Goal: Task Accomplishment & Management: Manage account settings

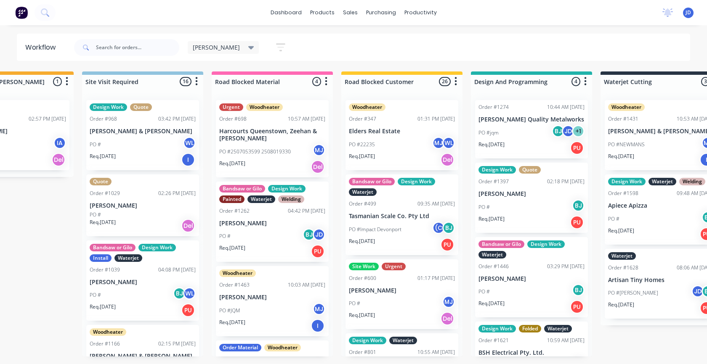
scroll to position [203, 0]
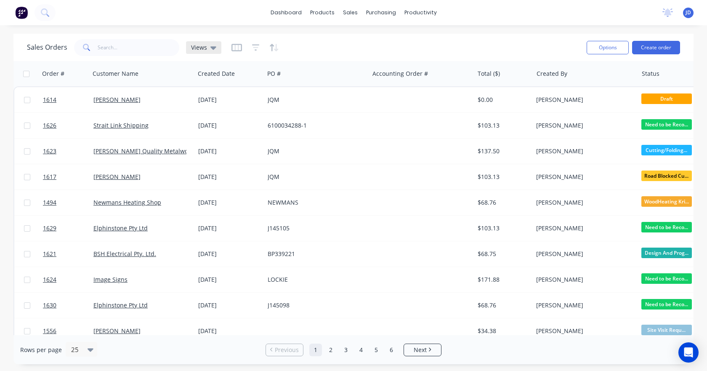
click at [218, 47] on div "Views" at bounding box center [203, 47] width 35 height 13
click at [231, 45] on icon "button" at bounding box center [236, 48] width 11 height 8
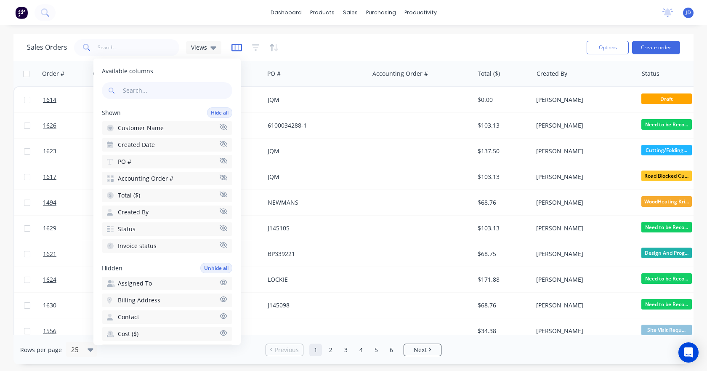
click at [237, 50] on g "button" at bounding box center [236, 48] width 11 height 8
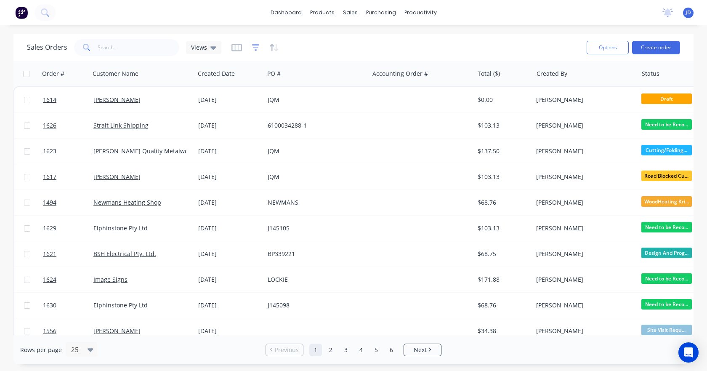
click at [255, 51] on icon "button" at bounding box center [256, 47] width 8 height 6
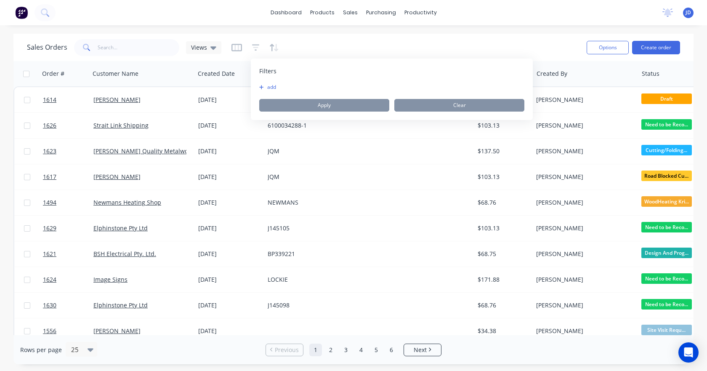
click at [267, 90] on button "add" at bounding box center [269, 87] width 21 height 7
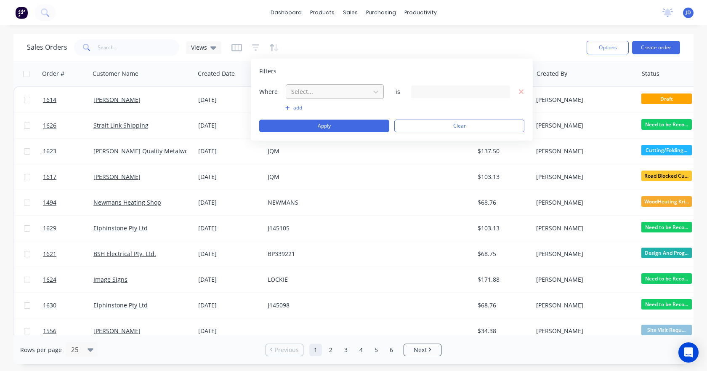
click at [304, 88] on div at bounding box center [327, 91] width 75 height 11
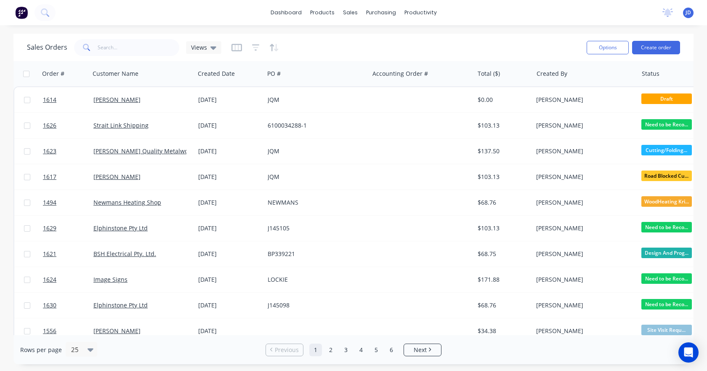
click at [320, 44] on div "Sales Orders Views" at bounding box center [303, 47] width 553 height 21
click at [269, 48] on icon "button" at bounding box center [274, 47] width 10 height 8
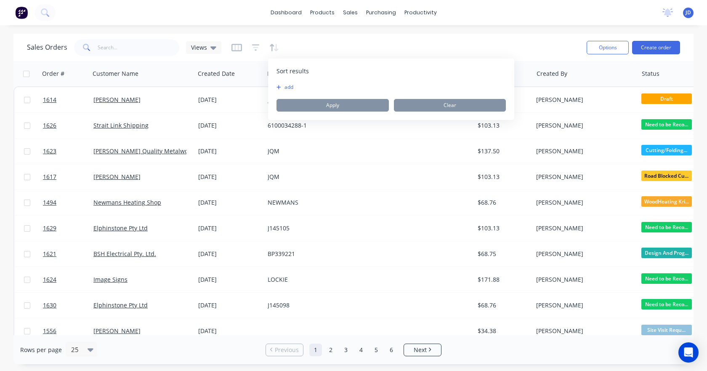
click at [287, 87] on button "add" at bounding box center [282, 87] width 11 height 7
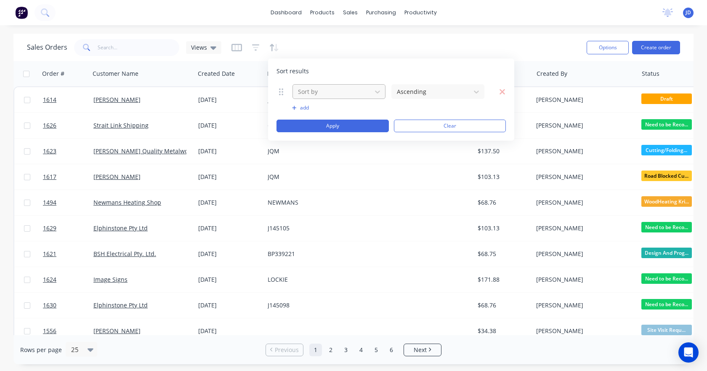
click at [328, 92] on div at bounding box center [332, 91] width 70 height 11
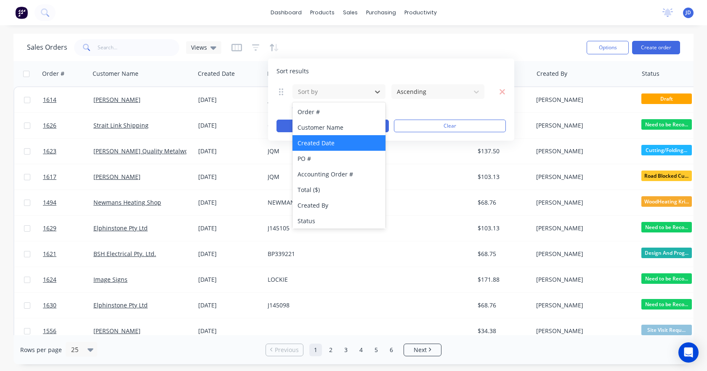
scroll to position [210, 0]
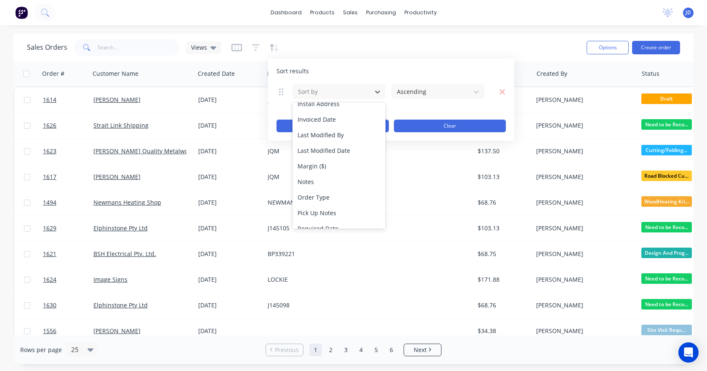
click at [487, 124] on button "Clear" at bounding box center [450, 126] width 112 height 13
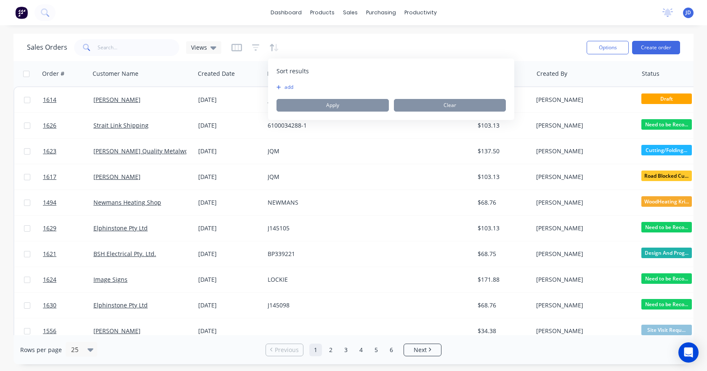
click at [531, 30] on div "dashboard products sales purchasing productivity dashboard products Product Cat…" at bounding box center [353, 185] width 707 height 371
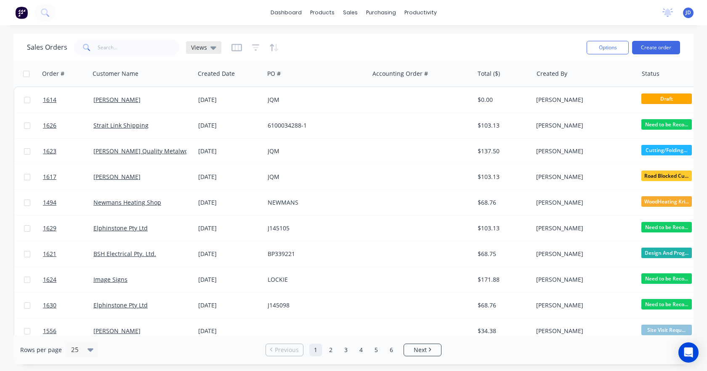
click at [194, 44] on span "Views" at bounding box center [199, 47] width 16 height 9
click at [297, 119] on button "edit" at bounding box center [293, 119] width 11 height 9
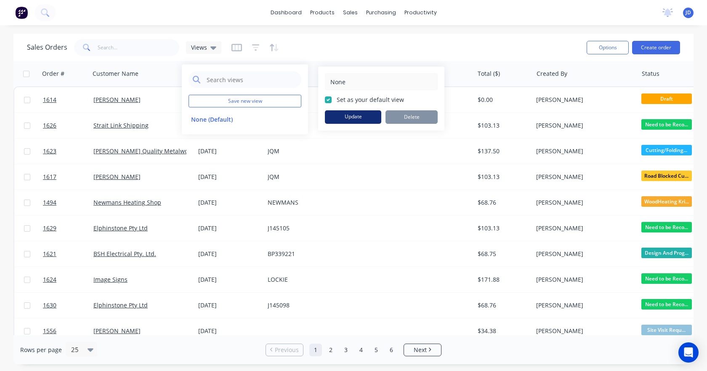
click at [371, 116] on button "Update" at bounding box center [353, 116] width 56 height 13
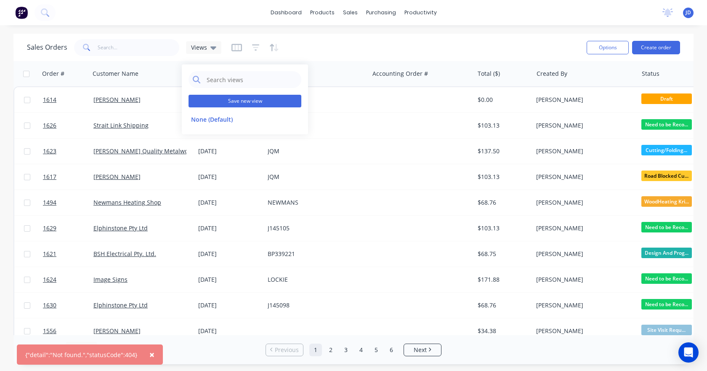
click at [201, 102] on button "Save new view" at bounding box center [245, 101] width 113 height 13
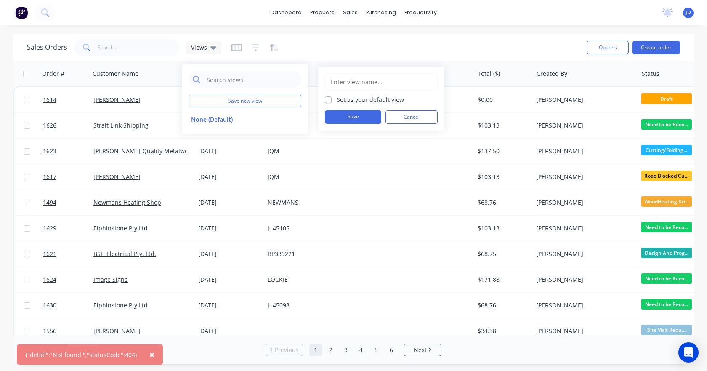
click at [375, 85] on input "text" at bounding box center [382, 82] width 104 height 16
type input "[PERSON_NAME]"
click at [359, 117] on button "Save" at bounding box center [353, 116] width 56 height 13
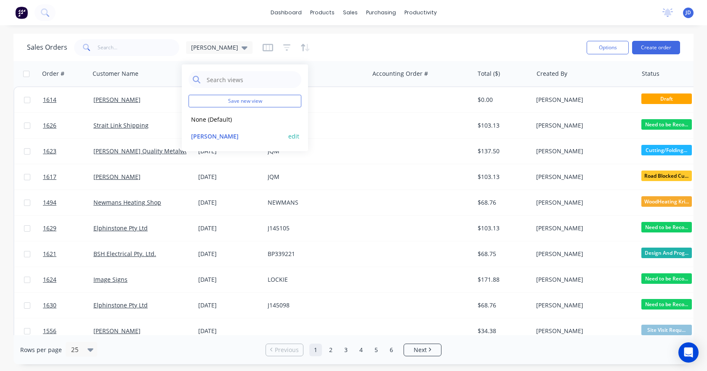
click at [297, 138] on button "edit" at bounding box center [293, 136] width 11 height 9
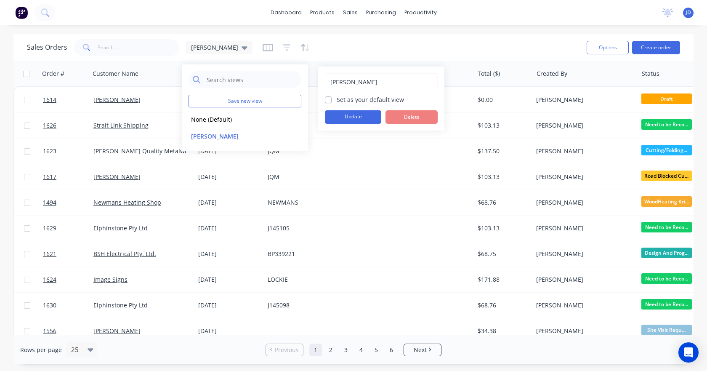
click at [362, 124] on div "Justin Set as your default view Update Delete" at bounding box center [381, 98] width 126 height 64
click at [369, 79] on input "[PERSON_NAME]" at bounding box center [382, 82] width 104 height 16
click at [351, 121] on button "Update" at bounding box center [353, 116] width 56 height 13
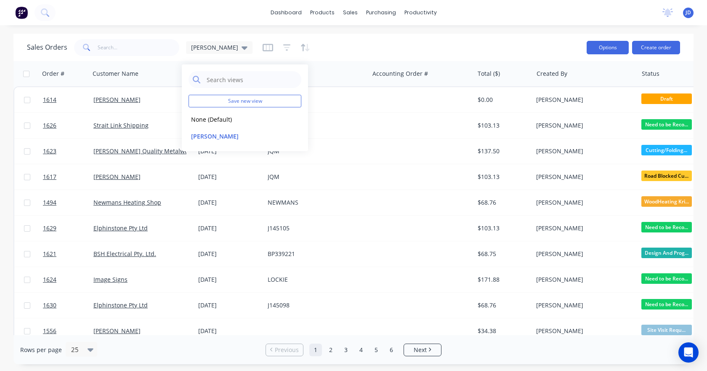
click at [613, 47] on button "Options" at bounding box center [608, 47] width 42 height 13
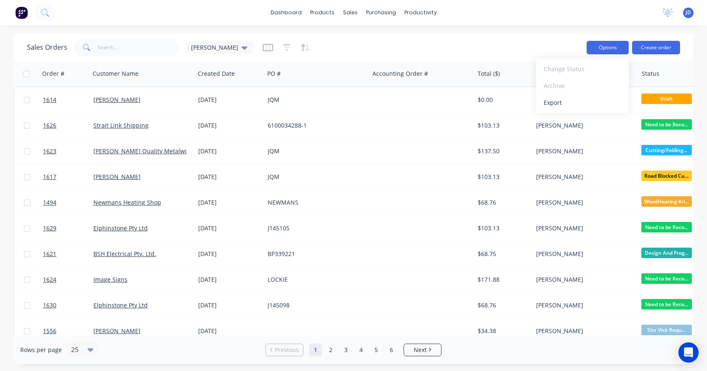
click at [613, 47] on button "Options" at bounding box center [608, 47] width 42 height 13
click at [242, 51] on icon at bounding box center [245, 47] width 6 height 9
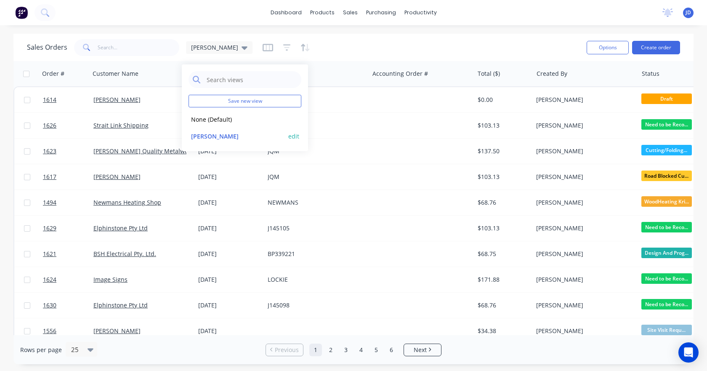
click at [295, 136] on button "edit" at bounding box center [293, 136] width 11 height 9
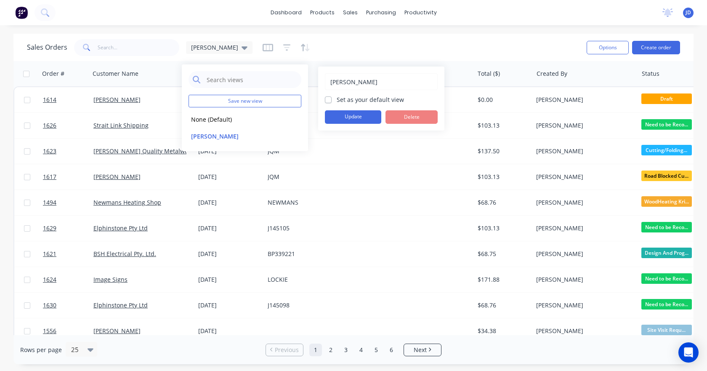
click at [421, 52] on div "Sales Orders Justin" at bounding box center [303, 47] width 553 height 21
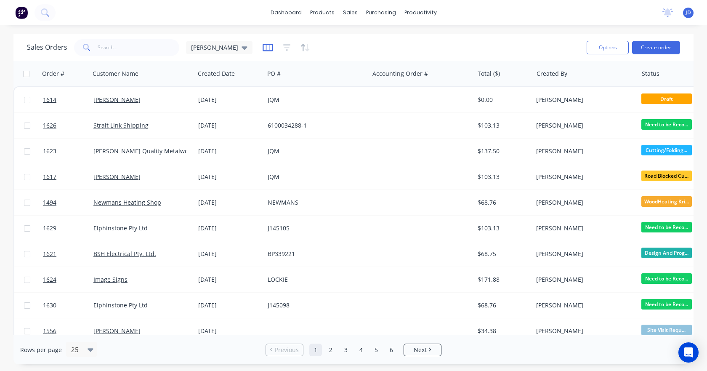
click at [263, 49] on icon "button" at bounding box center [268, 47] width 11 height 8
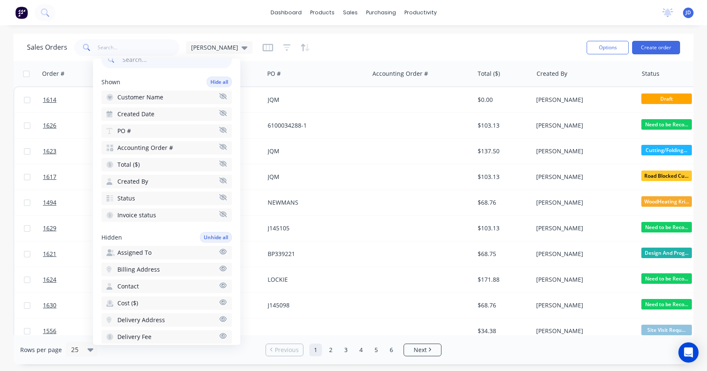
scroll to position [0, 0]
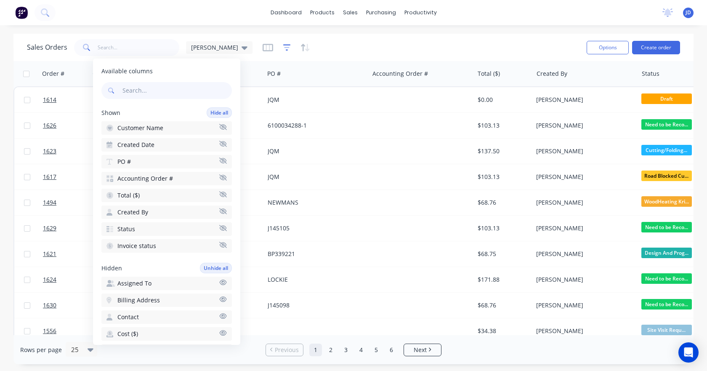
click at [283, 49] on icon "button" at bounding box center [287, 47] width 8 height 8
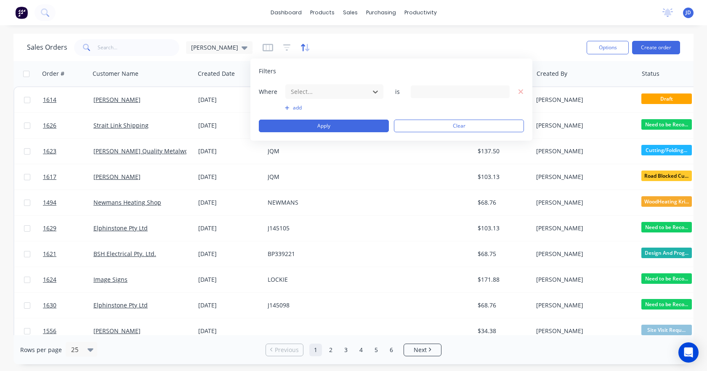
click at [300, 48] on icon "button" at bounding box center [305, 47] width 10 height 8
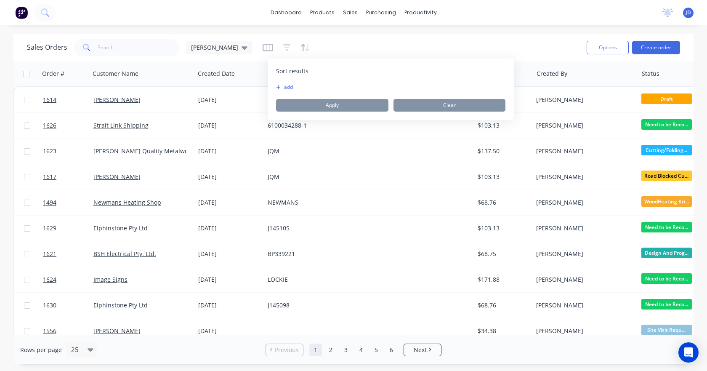
click at [287, 86] on button "add" at bounding box center [281, 87] width 11 height 7
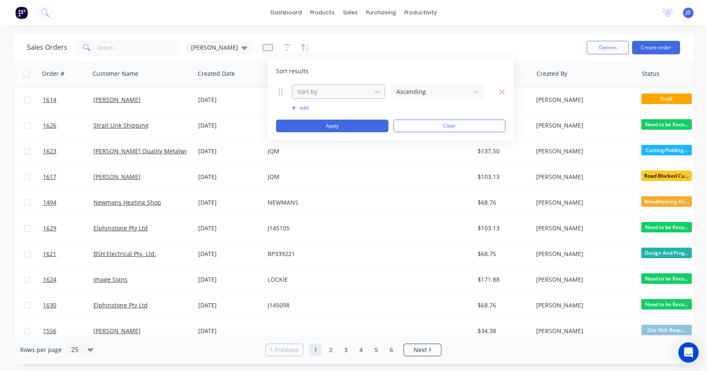
click at [324, 95] on div at bounding box center [332, 91] width 70 height 11
click at [281, 90] on icon at bounding box center [281, 92] width 4 height 8
click at [468, 128] on button "Clear" at bounding box center [450, 126] width 112 height 13
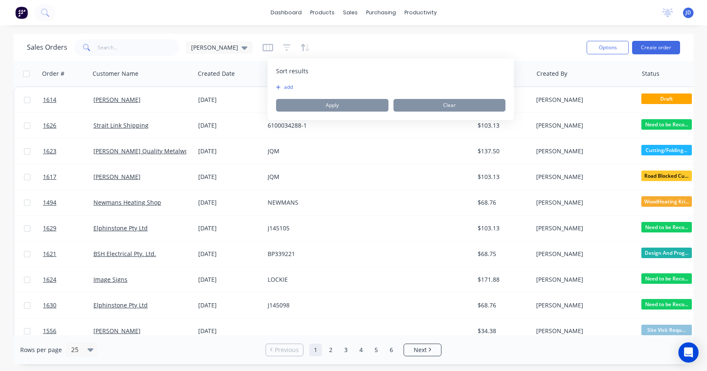
click at [380, 47] on div "Sales Orders Justin" at bounding box center [303, 47] width 553 height 21
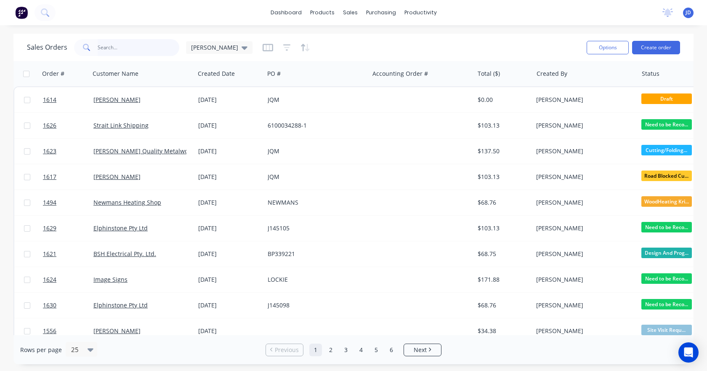
click at [146, 43] on input "text" at bounding box center [139, 47] width 82 height 17
type input "s"
type input "tas"
drag, startPoint x: 213, startPoint y: 51, endPoint x: 205, endPoint y: 56, distance: 9.9
click at [242, 51] on icon at bounding box center [245, 47] width 6 height 9
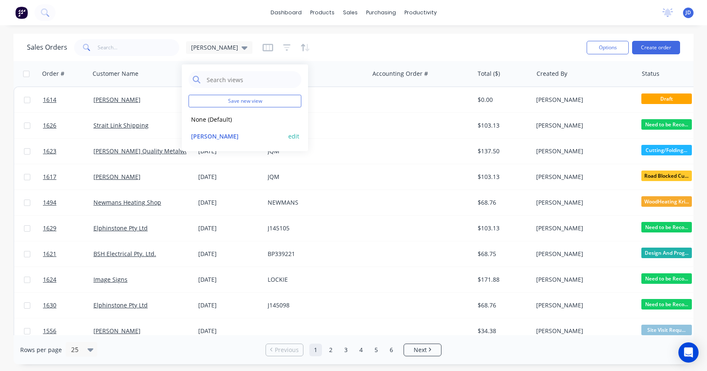
click at [292, 136] on button "edit" at bounding box center [293, 136] width 11 height 9
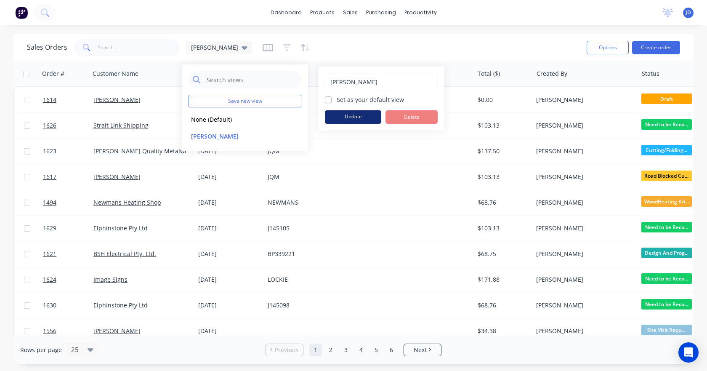
click at [347, 115] on button "Update" at bounding box center [353, 116] width 56 height 13
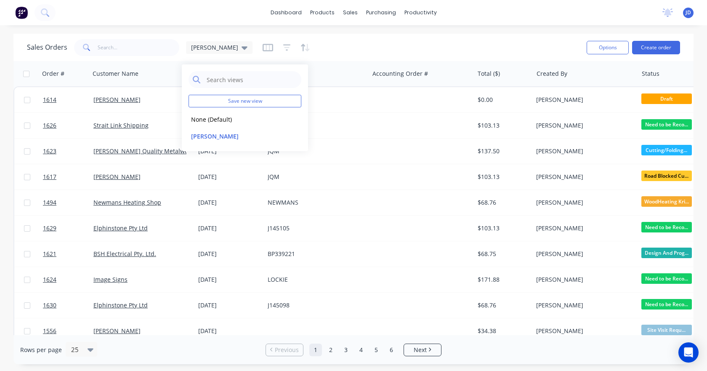
drag, startPoint x: 343, startPoint y: 54, endPoint x: 286, endPoint y: 52, distance: 56.9
click at [343, 54] on div "Sales Orders Justin" at bounding box center [303, 47] width 553 height 21
click at [263, 50] on icon "button" at bounding box center [268, 47] width 11 height 8
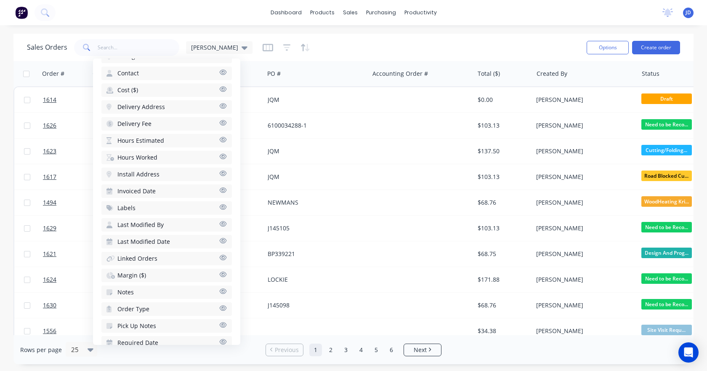
scroll to position [277, 0]
click at [263, 44] on div at bounding box center [287, 47] width 48 height 13
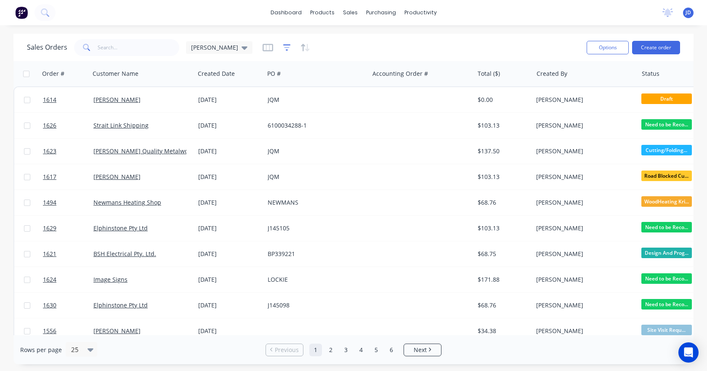
click at [283, 45] on icon "button" at bounding box center [287, 47] width 8 height 6
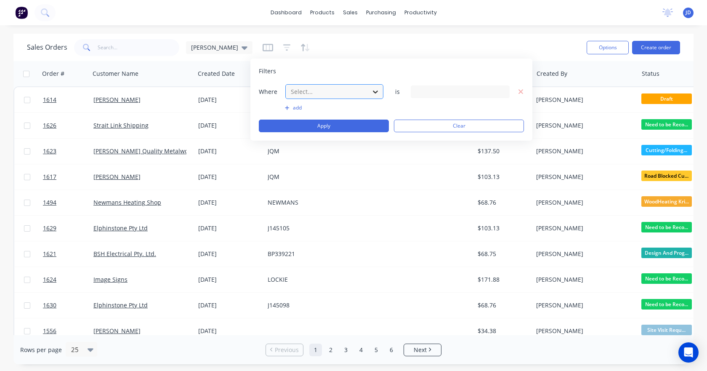
click at [382, 95] on div at bounding box center [375, 91] width 15 height 15
click at [382, 93] on div at bounding box center [375, 91] width 15 height 15
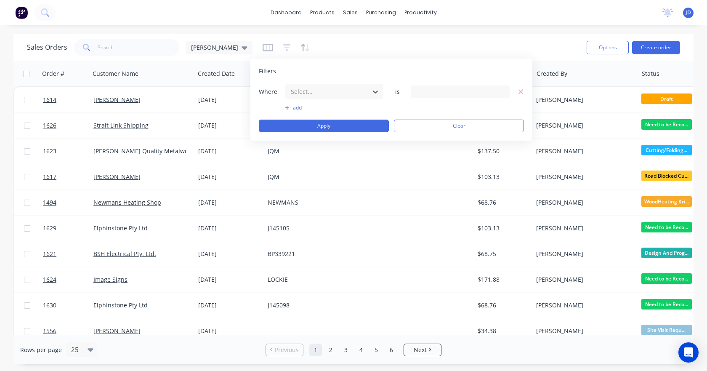
click at [503, 93] on icon at bounding box center [502, 91] width 6 height 3
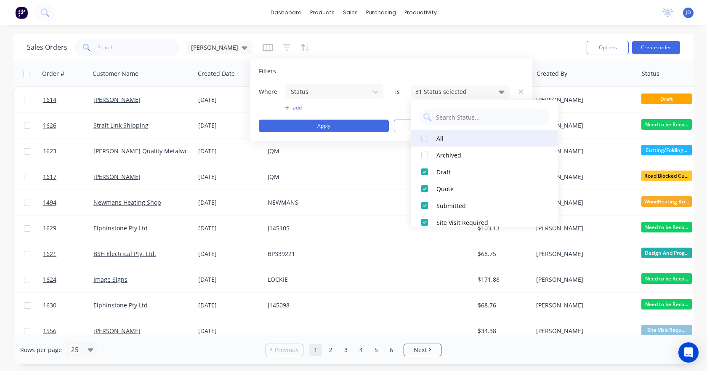
click at [428, 142] on div at bounding box center [424, 138] width 17 height 17
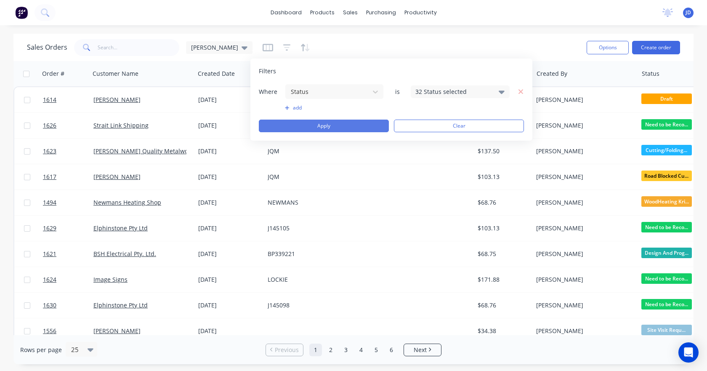
click at [358, 122] on button "Apply" at bounding box center [324, 126] width 130 height 13
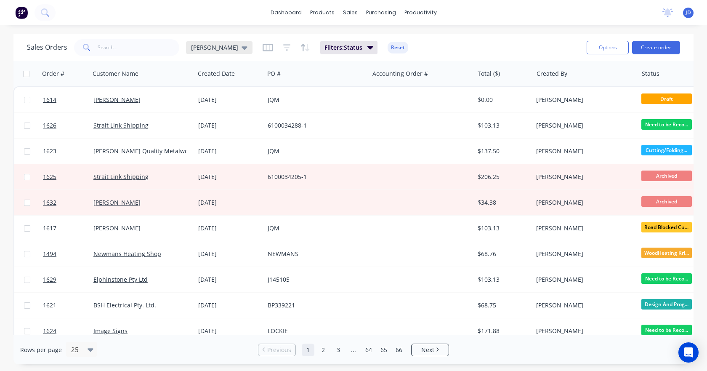
click at [216, 52] on div "[PERSON_NAME]" at bounding box center [219, 47] width 66 height 13
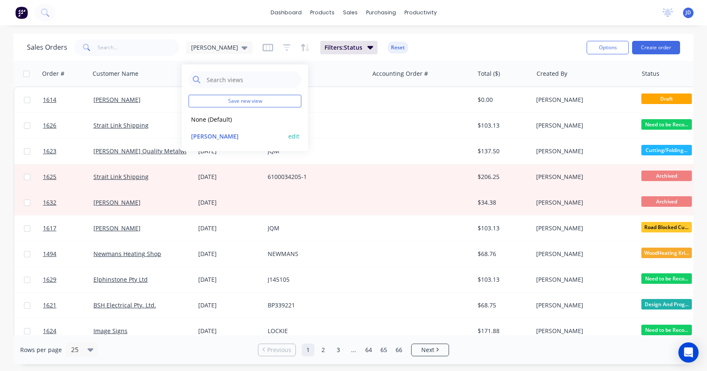
click at [291, 138] on button "edit" at bounding box center [293, 136] width 11 height 9
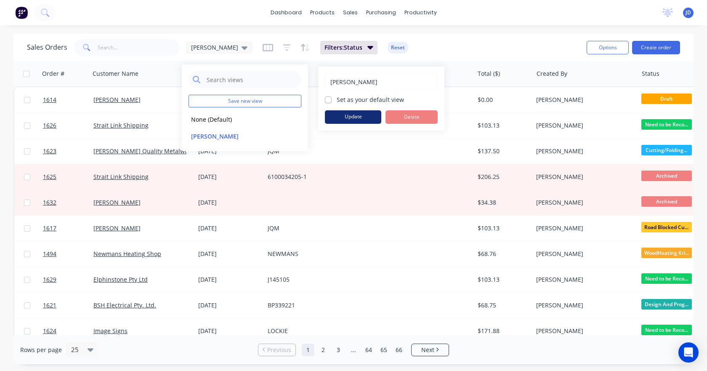
click at [367, 118] on button "Update" at bounding box center [353, 116] width 56 height 13
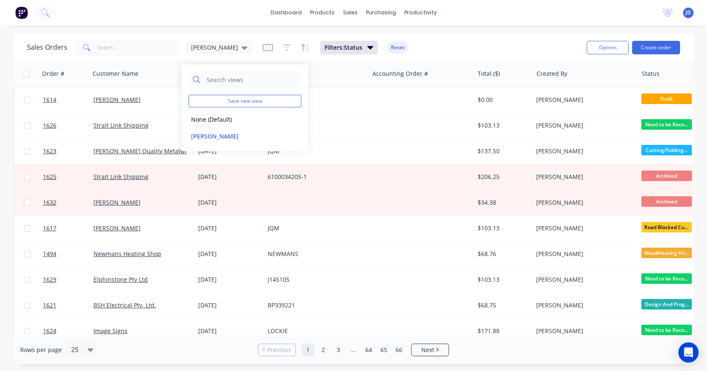
click at [446, 55] on div "Sales Orders Justin Filters: Status Reset" at bounding box center [303, 47] width 553 height 21
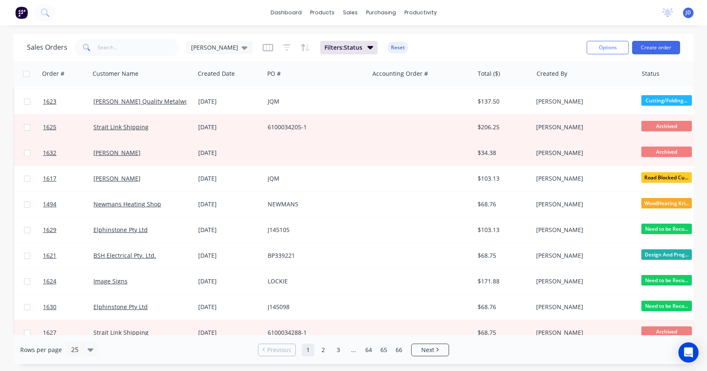
scroll to position [0, 0]
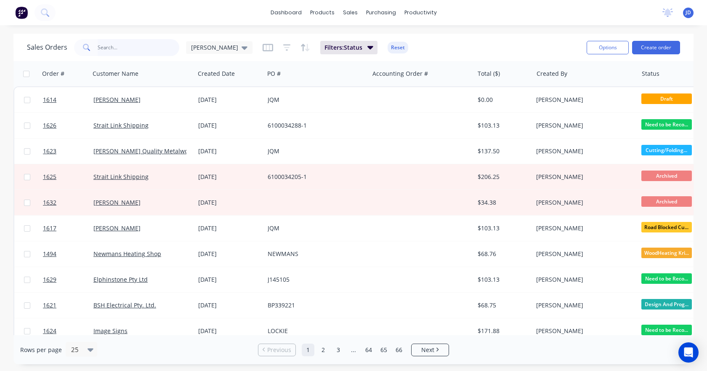
click at [123, 42] on input "text" at bounding box center [139, 47] width 82 height 17
click at [242, 48] on icon at bounding box center [245, 47] width 6 height 3
click at [212, 36] on div "Sales Orders Justin Filters: Status Reset Options Create order" at bounding box center [353, 47] width 680 height 27
click at [266, 49] on icon "button" at bounding box center [268, 47] width 4 height 5
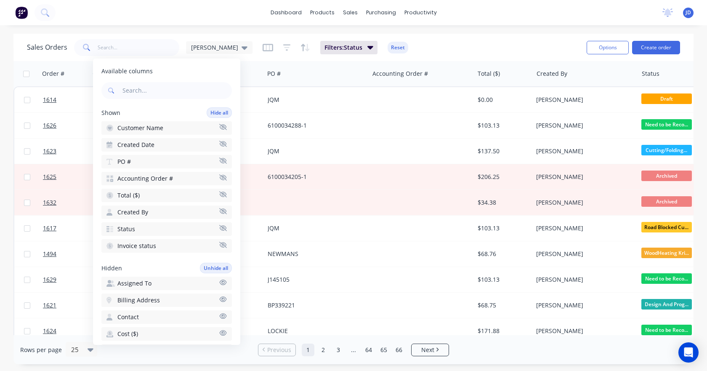
click at [219, 228] on icon "button" at bounding box center [223, 228] width 8 height 6
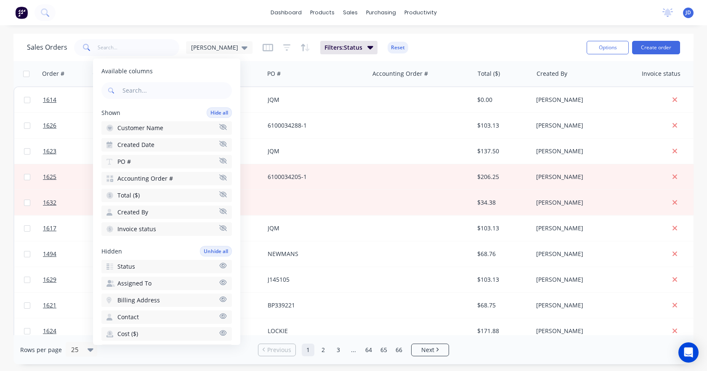
click at [219, 228] on icon "button" at bounding box center [223, 228] width 8 height 6
click at [220, 263] on icon "button" at bounding box center [223, 265] width 7 height 5
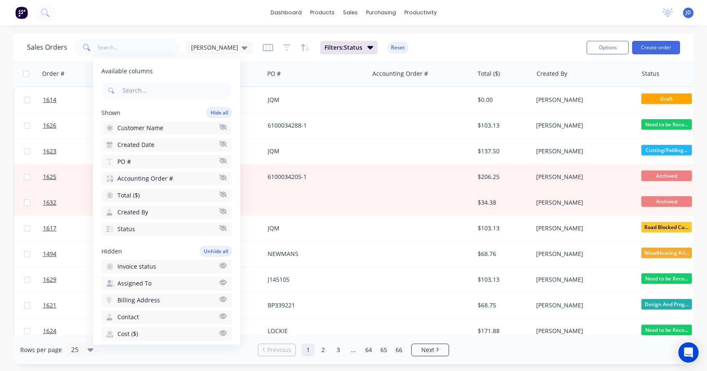
click at [220, 263] on icon "button" at bounding box center [223, 265] width 7 height 5
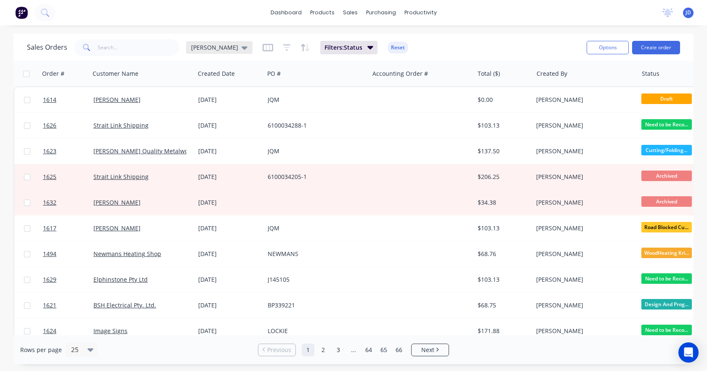
click at [242, 49] on icon at bounding box center [245, 47] width 6 height 9
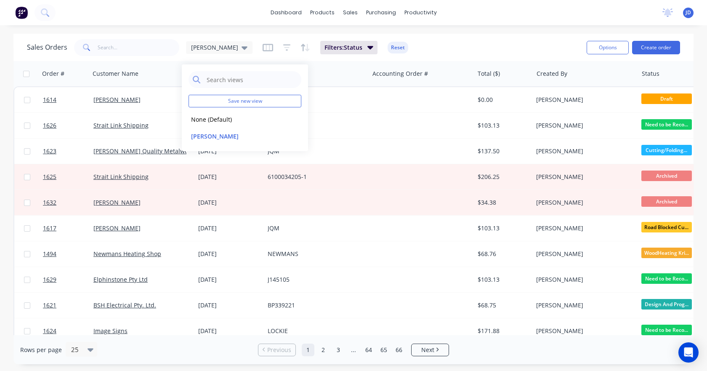
drag, startPoint x: 219, startPoint y: 116, endPoint x: 221, endPoint y: 78, distance: 38.3
click at [218, 116] on button "None (Default)" at bounding box center [237, 119] width 96 height 10
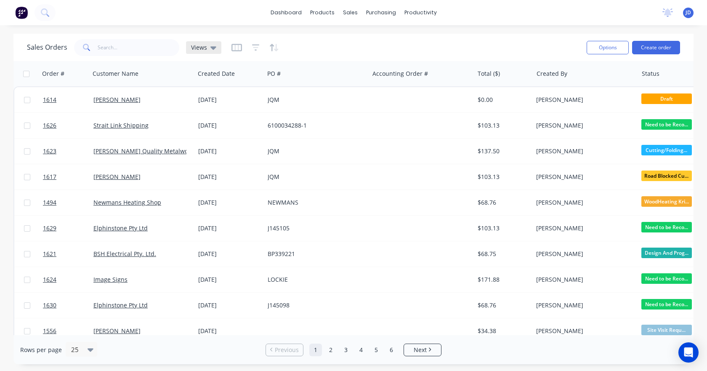
click at [215, 48] on icon at bounding box center [213, 47] width 6 height 9
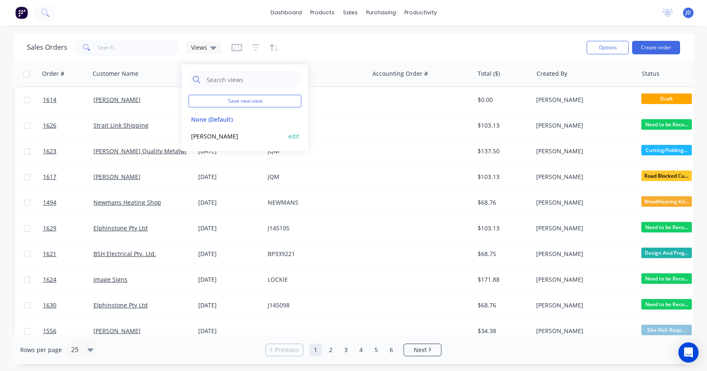
click at [203, 136] on button "[PERSON_NAME]" at bounding box center [237, 136] width 96 height 10
